Goal: Navigation & Orientation: Find specific page/section

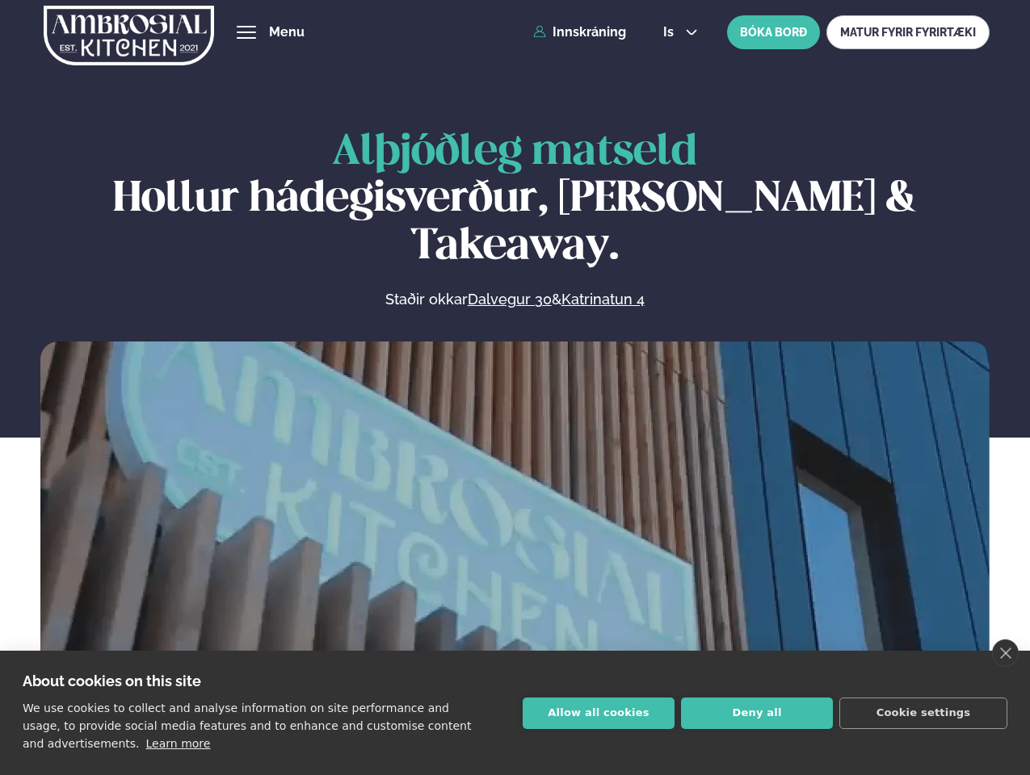
click at [1005, 653] on link "close" at bounding box center [1005, 653] width 27 height 27
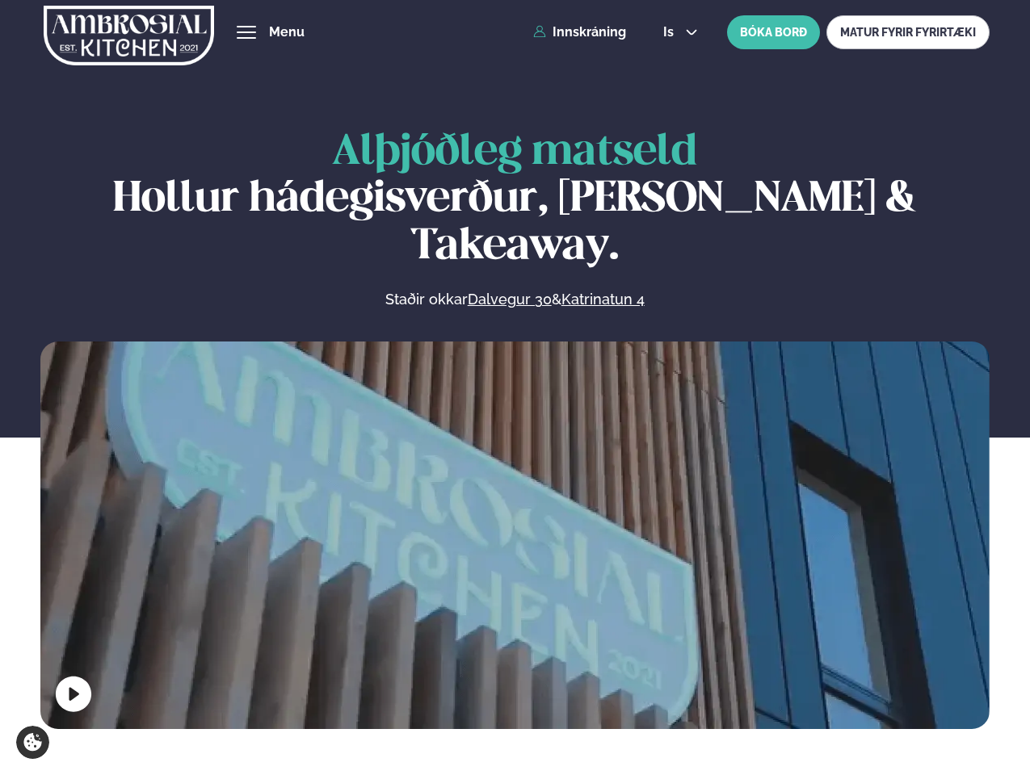
click at [246, 32] on span "hamburger" at bounding box center [246, 32] width 15 height 15
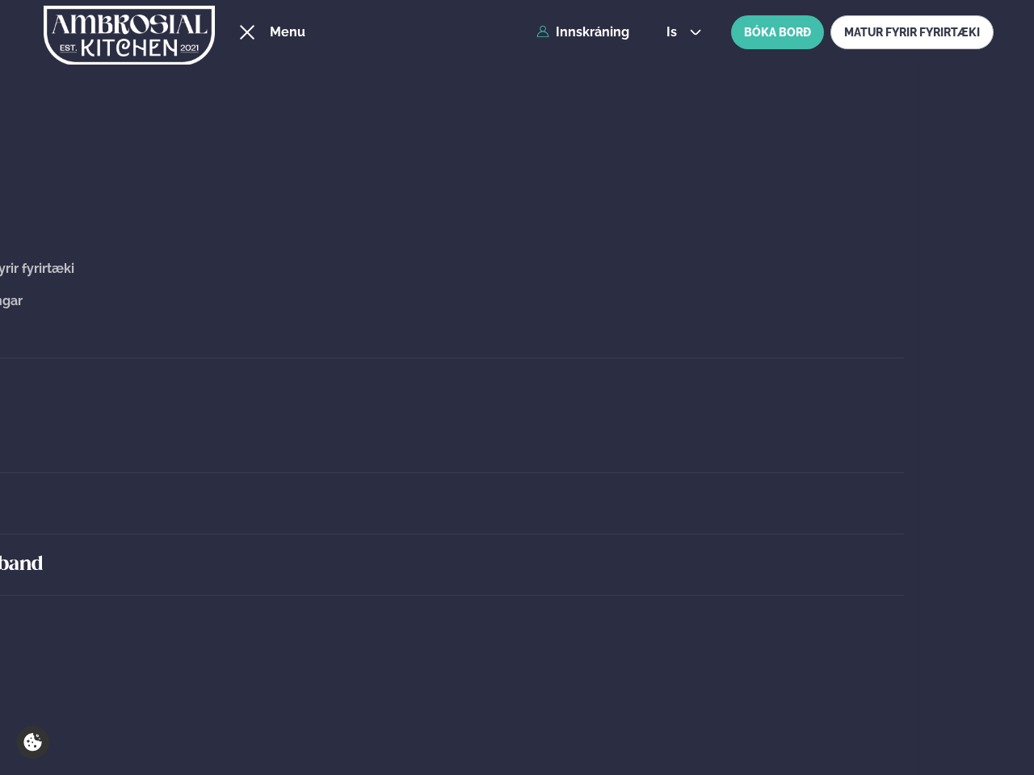
click at [679, 32] on span "is" at bounding box center [673, 32] width 15 height 13
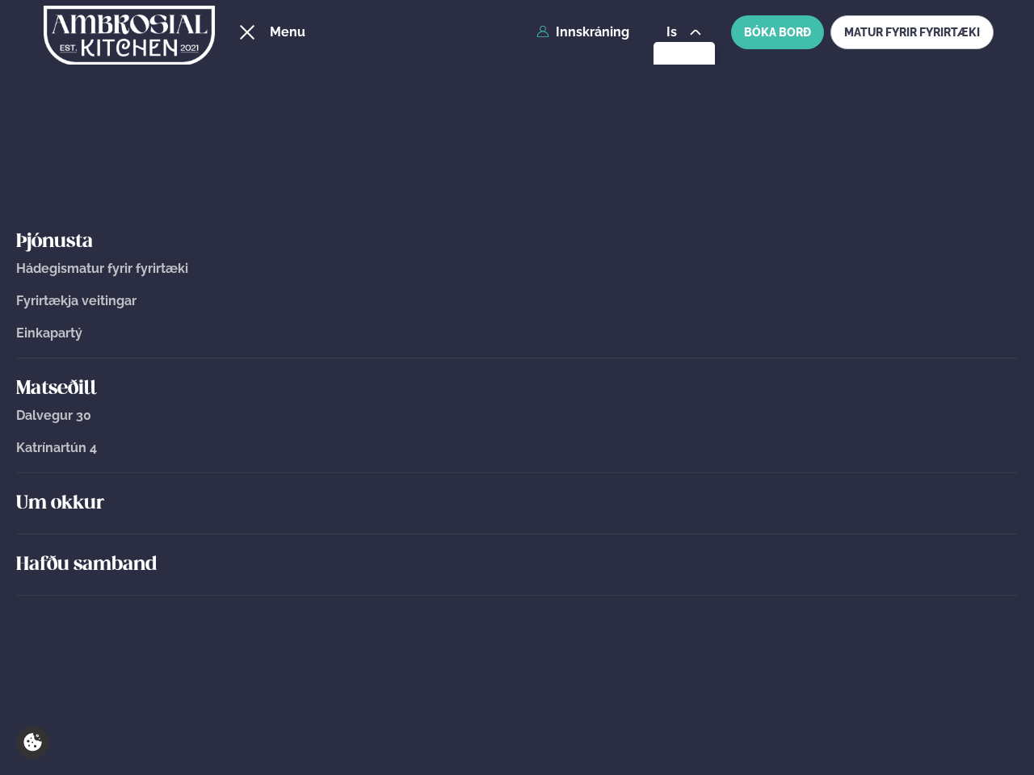
click at [515, 532] on div "Um okkur" at bounding box center [517, 503] width 1002 height 61
